Goal: Transaction & Acquisition: Purchase product/service

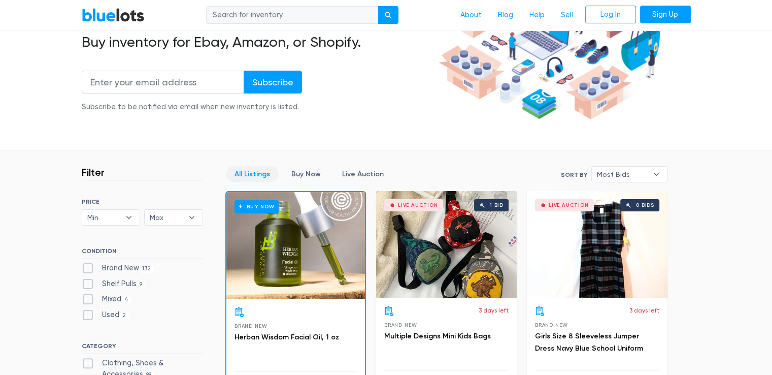
scroll to position [211, 0]
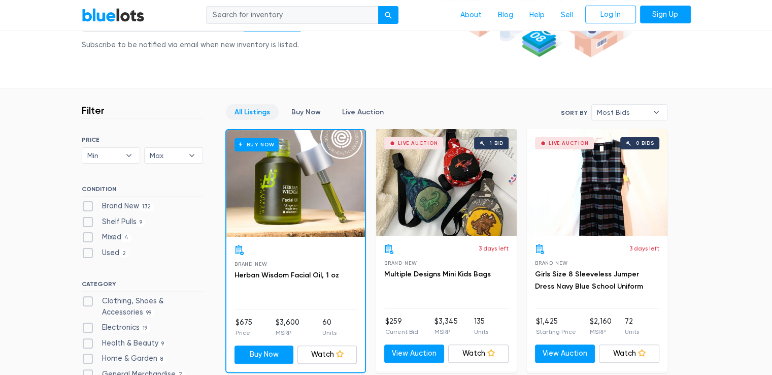
click at [90, 206] on label "Brand New 132" at bounding box center [118, 206] width 73 height 11
click at [88, 206] on New"] "Brand New 132" at bounding box center [85, 204] width 7 height 7
checkbox New"] "true"
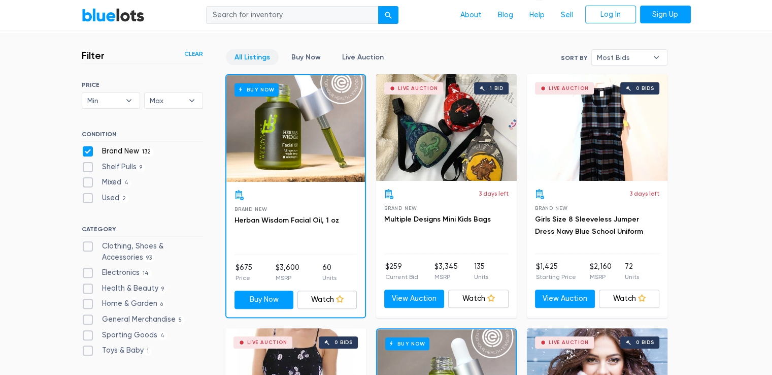
scroll to position [263, 0]
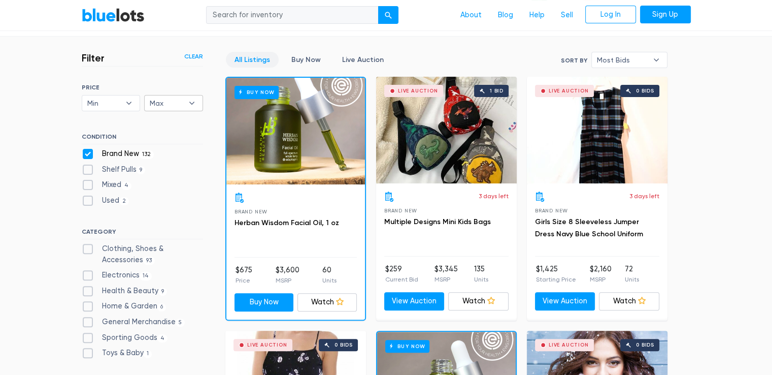
click at [192, 101] on b "▾" at bounding box center [191, 102] width 21 height 15
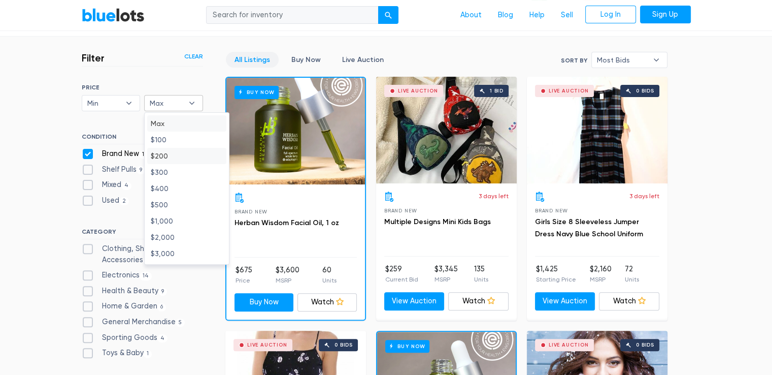
click at [177, 149] on li "$200" at bounding box center [186, 156] width 79 height 16
select select "20000"
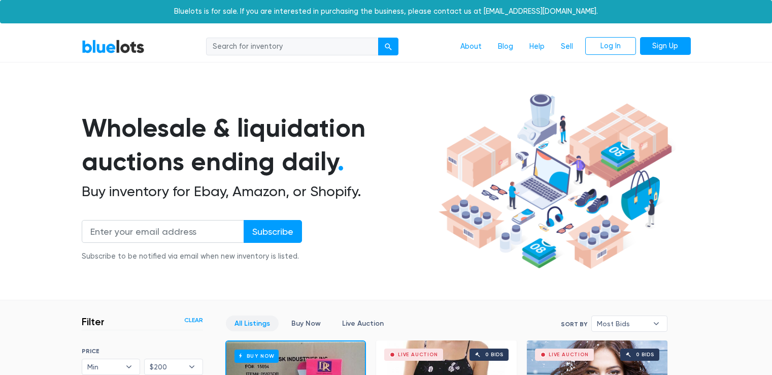
scroll to position [273, 0]
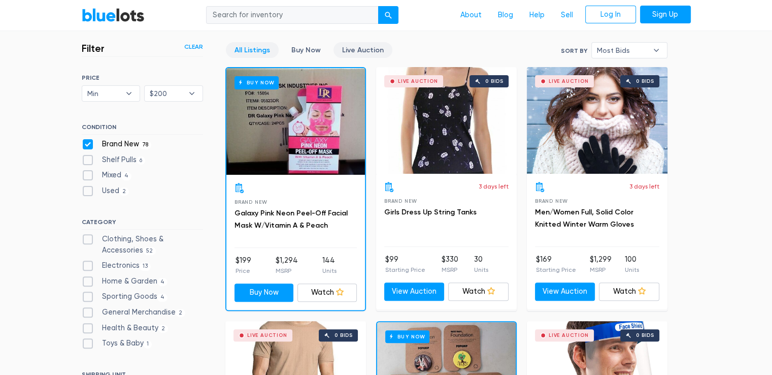
click at [359, 42] on link "Live Auction" at bounding box center [363, 50] width 59 height 16
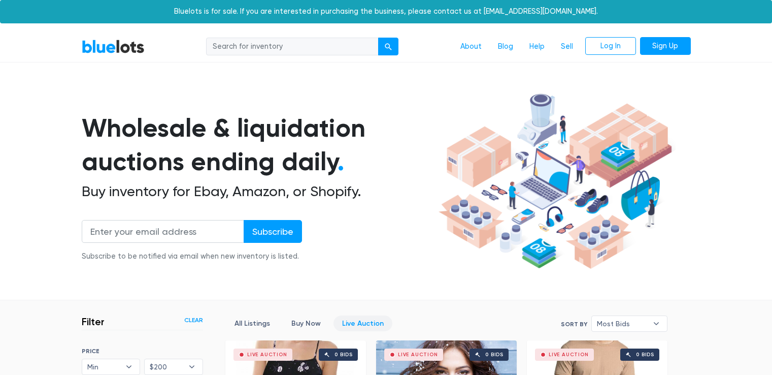
scroll to position [273, 0]
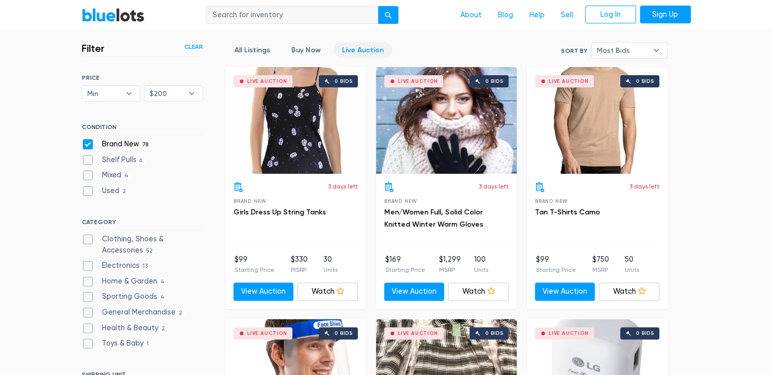
click at [350, 46] on link "Live Auction" at bounding box center [363, 50] width 59 height 16
click at [306, 53] on link "Buy Now" at bounding box center [306, 50] width 47 height 16
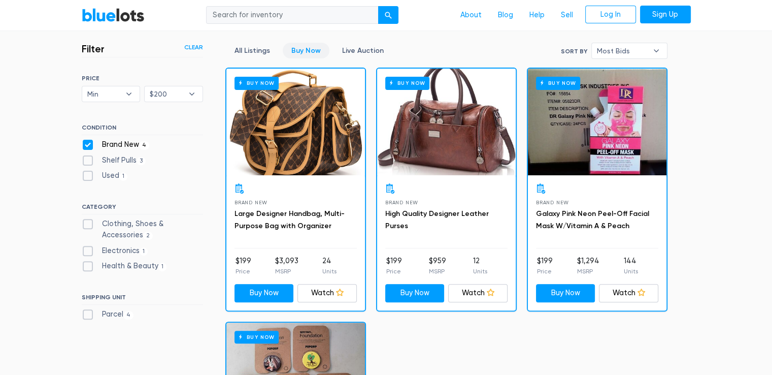
scroll to position [268, 0]
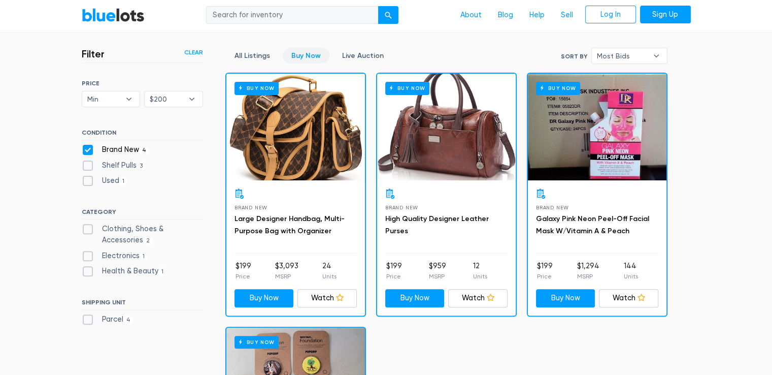
click at [355, 65] on div "All Listings Buy Now Live Auction" at bounding box center [308, 59] width 167 height 23
click at [360, 60] on link "Live Auction" at bounding box center [363, 56] width 59 height 16
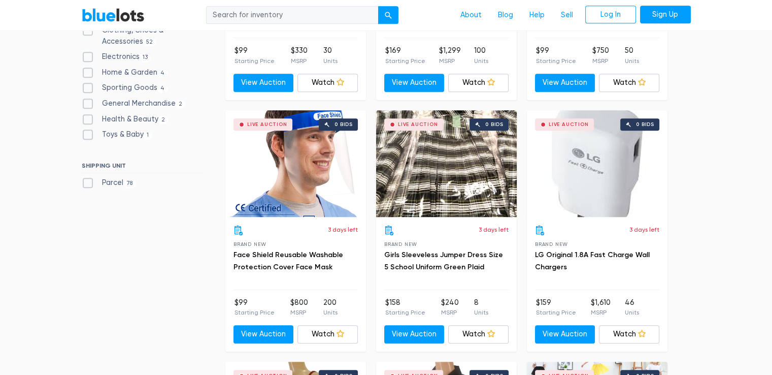
scroll to position [481, 0]
